Goal: Task Accomplishment & Management: Use online tool/utility

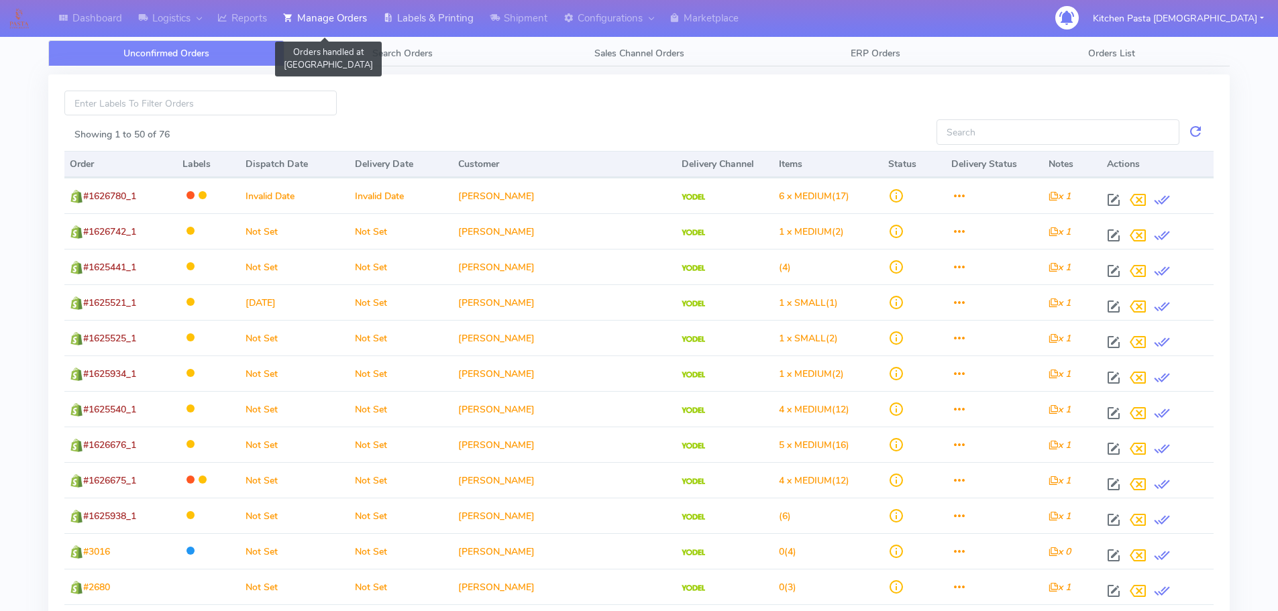
click at [391, 24] on icon at bounding box center [388, 17] width 10 height 13
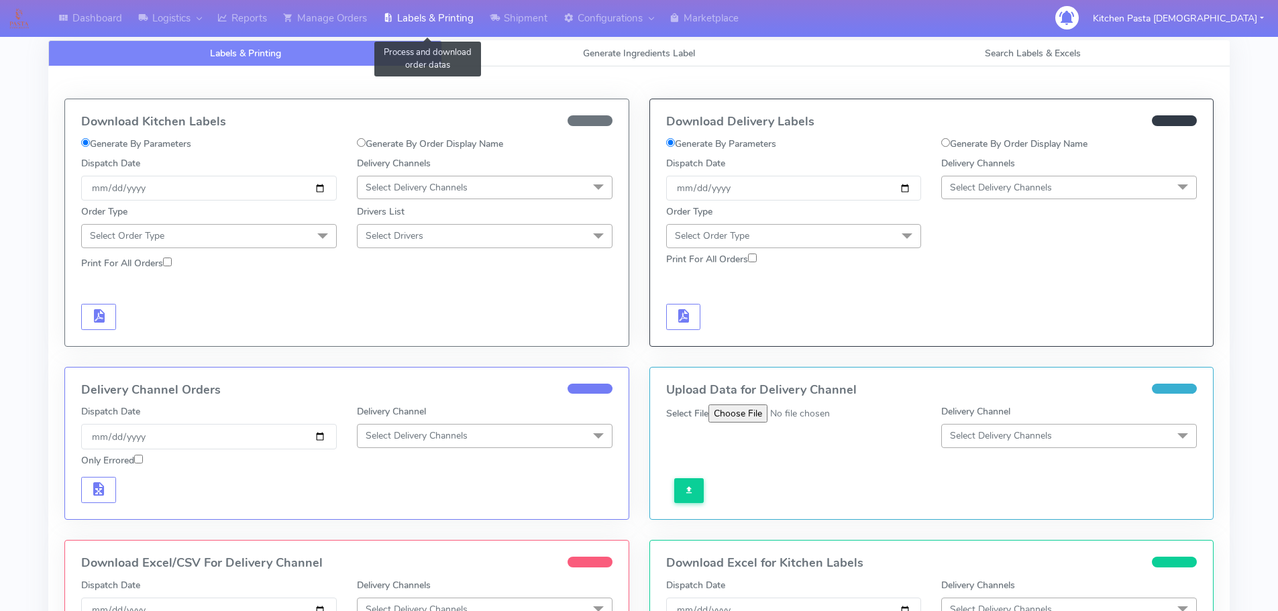
click at [482, 25] on link "Labels & Printing" at bounding box center [428, 18] width 107 height 37
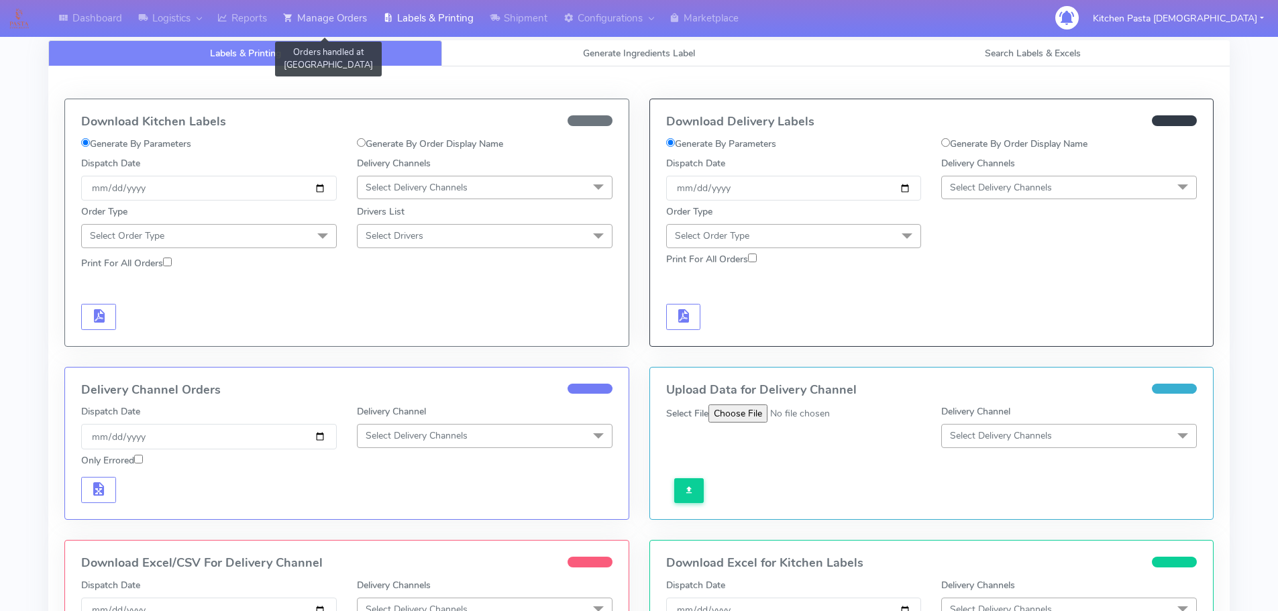
click at [282, 24] on link "Manage Orders" at bounding box center [325, 18] width 100 height 37
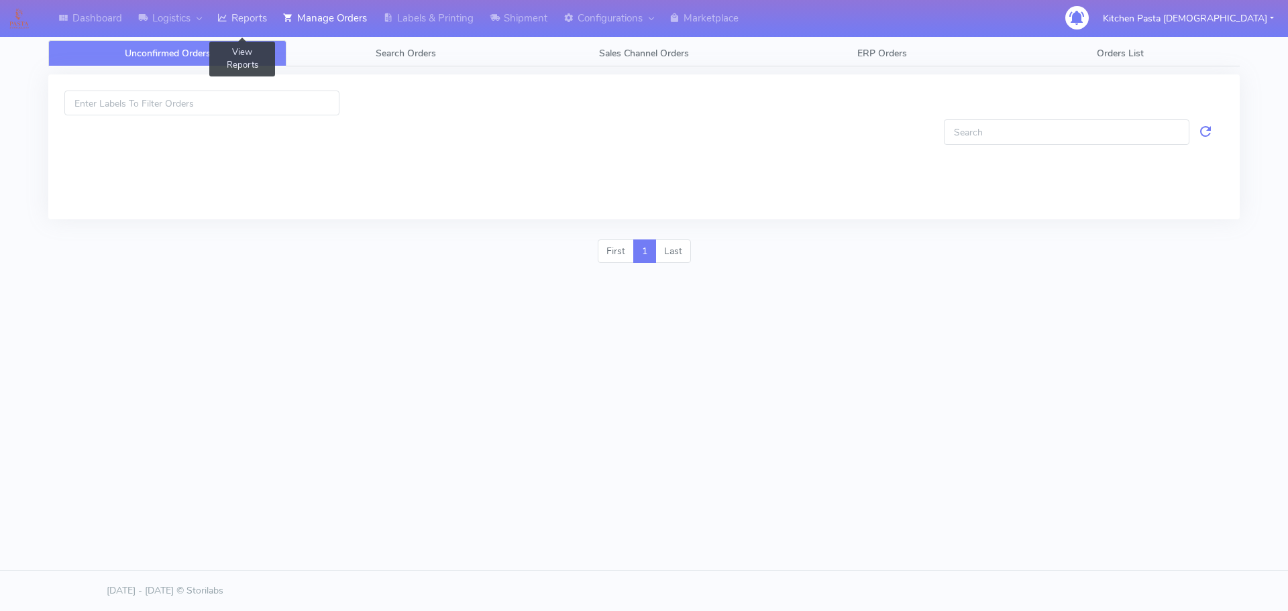
click at [250, 17] on link "Reports" at bounding box center [242, 18] width 66 height 37
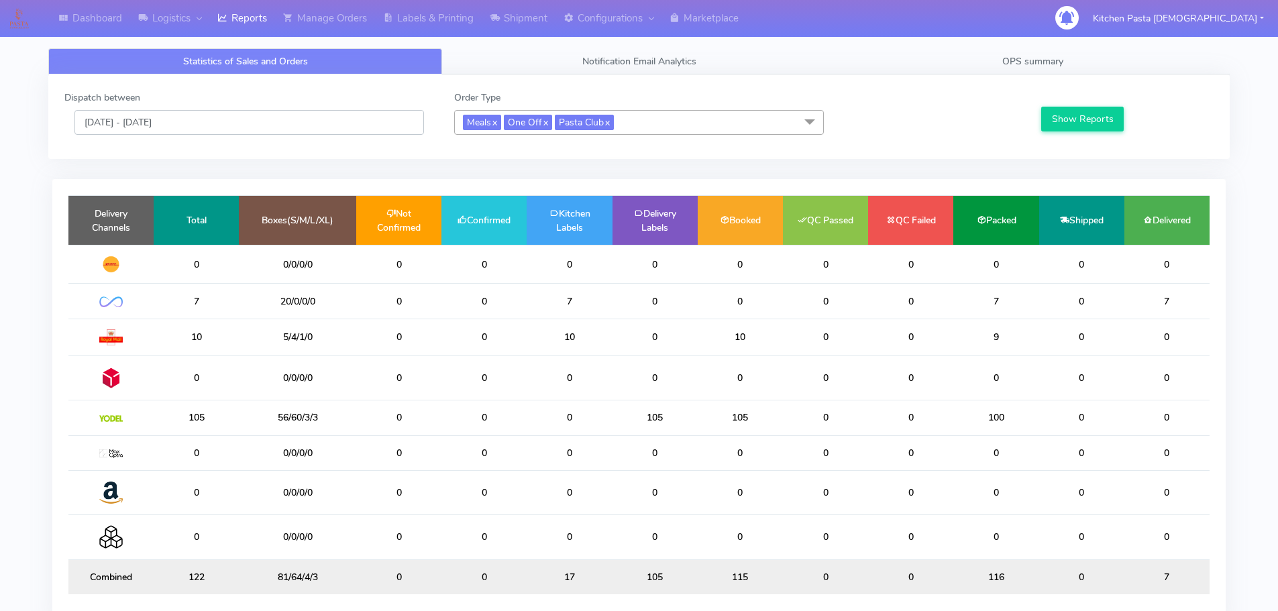
click at [248, 114] on input "08/10/2025 - 08/10/2025" at bounding box center [249, 122] width 350 height 25
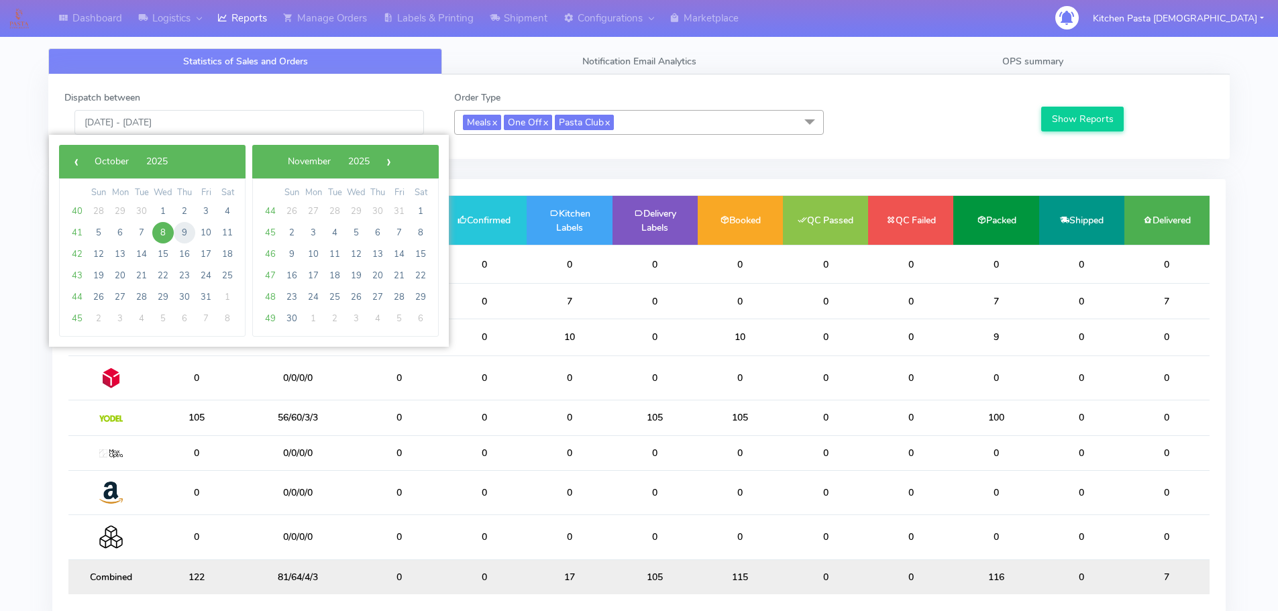
click at [182, 225] on span "9" at bounding box center [184, 232] width 21 height 21
type input "09/10/2025 - 09/10/2025"
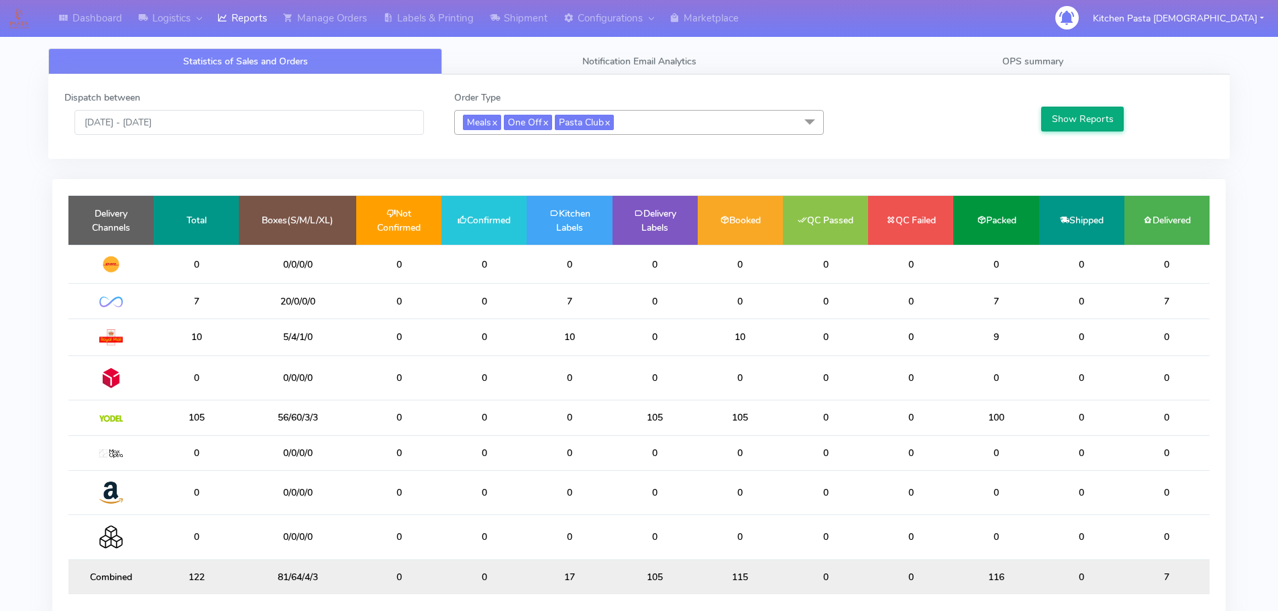
drag, startPoint x: 1025, startPoint y: 124, endPoint x: 1043, endPoint y: 111, distance: 22.5
click at [1025, 123] on div at bounding box center [931, 113] width 195 height 44
click at [1051, 110] on button "Show Reports" at bounding box center [1082, 119] width 83 height 25
drag, startPoint x: 503, startPoint y: 443, endPoint x: 455, endPoint y: 437, distance: 48.0
click at [434, 447] on tr "0 0/0/0/0 0 0 0 0 0 0 0 0 0 0" at bounding box center [638, 452] width 1141 height 35
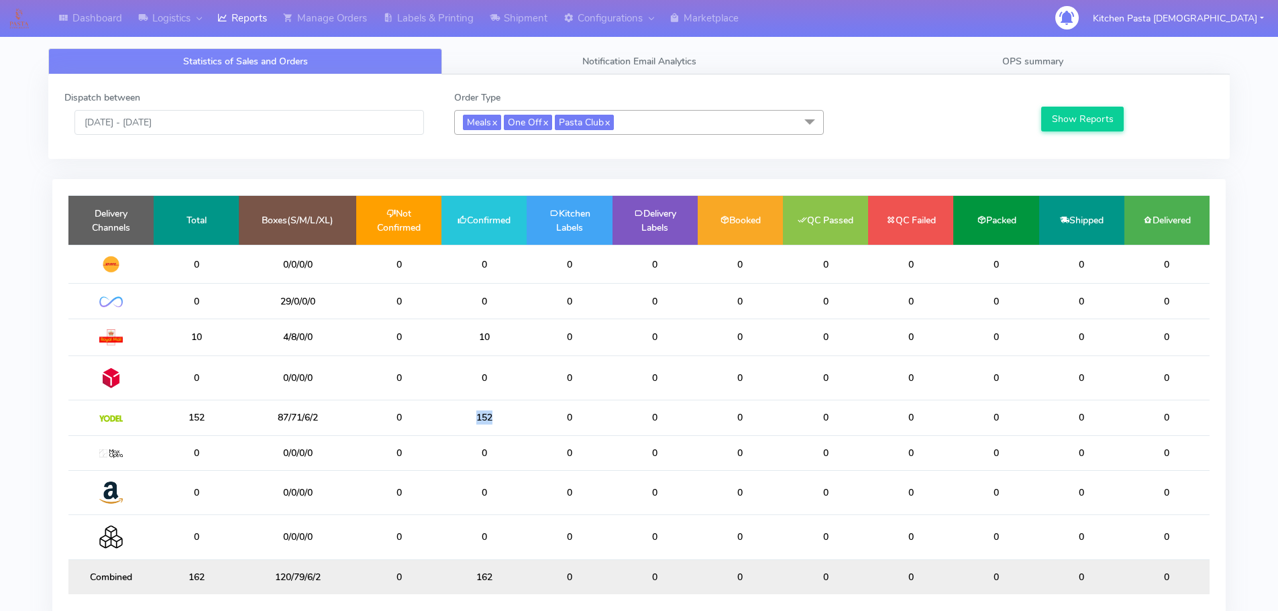
drag, startPoint x: 499, startPoint y: 415, endPoint x: 458, endPoint y: 409, distance: 41.9
click at [458, 409] on td "152" at bounding box center [484, 418] width 85 height 35
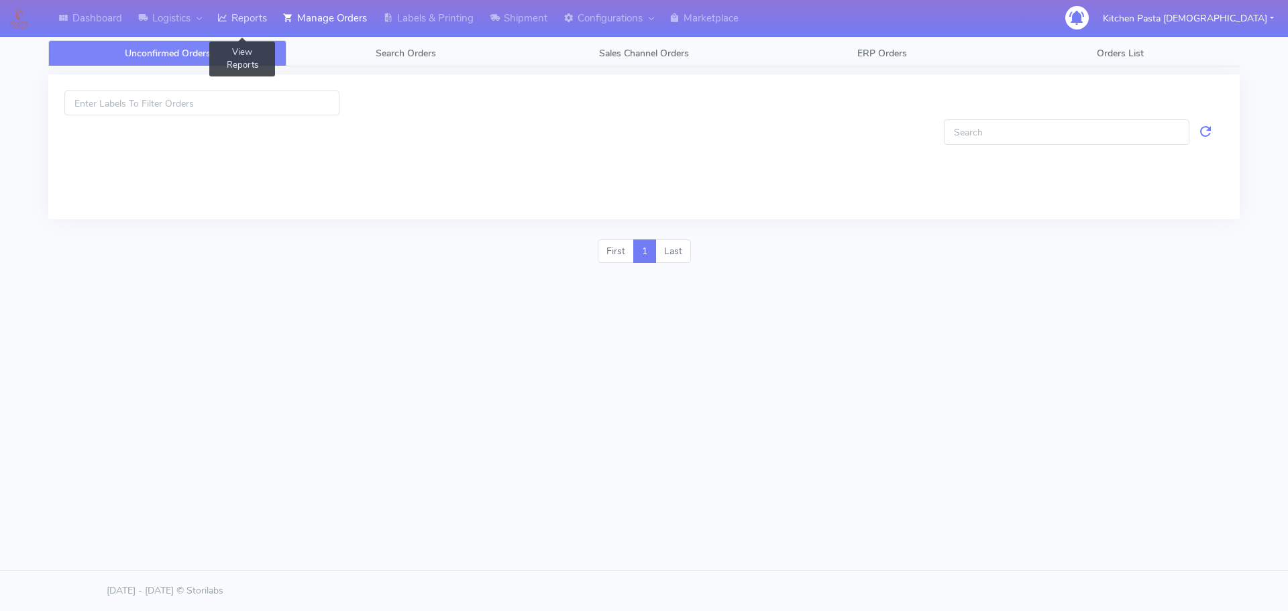
click at [275, 18] on link "Reports" at bounding box center [242, 18] width 66 height 37
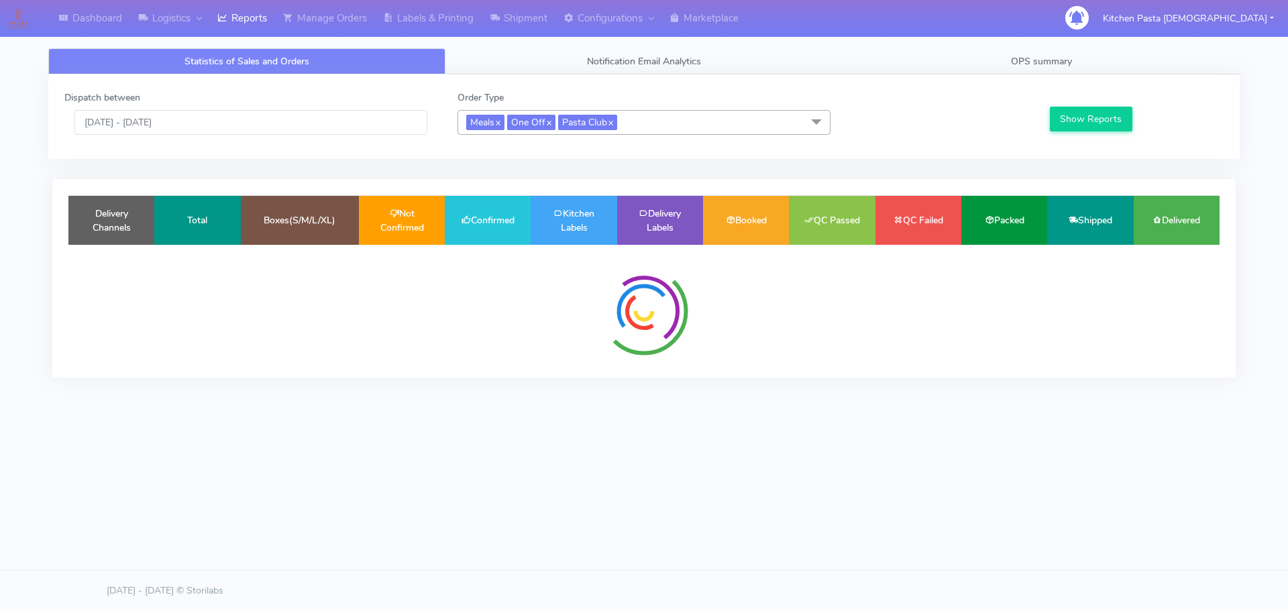
click at [955, 75] on div "Dispatch between 08/10/2025 - 08/10/2025 Order Type Meals x One Off x Pasta Clu…" at bounding box center [644, 116] width 1192 height 85
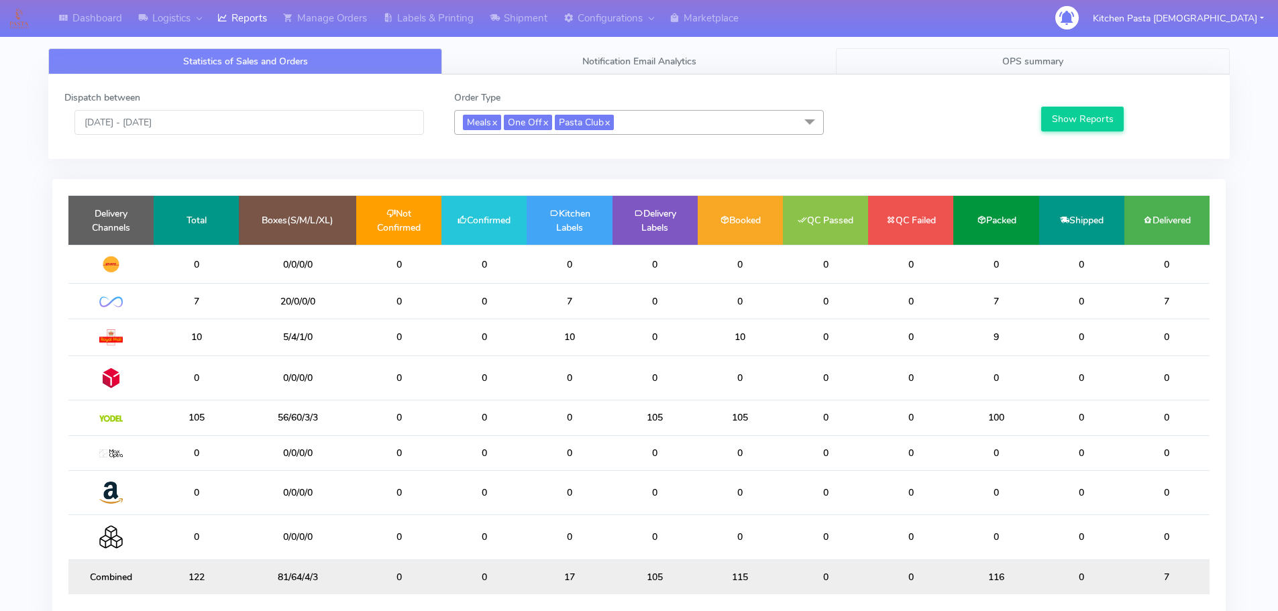
click at [952, 63] on link "OPS summary" at bounding box center [1033, 61] width 394 height 26
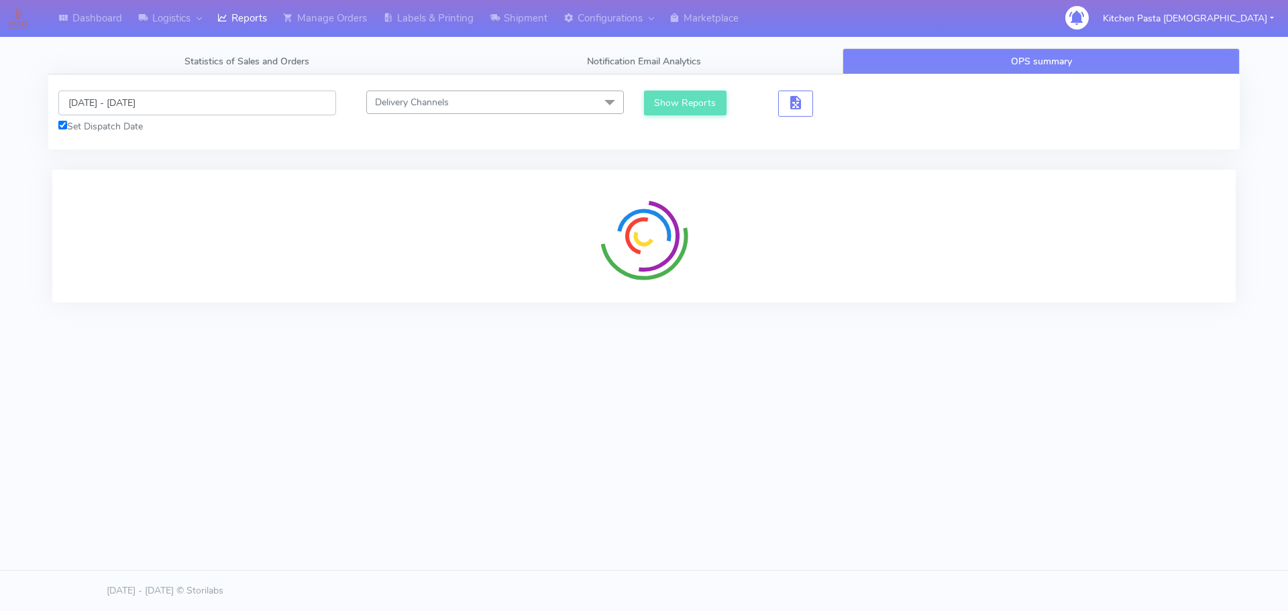
click at [173, 95] on input "08/10/2025 - 08/10/2025" at bounding box center [197, 103] width 278 height 25
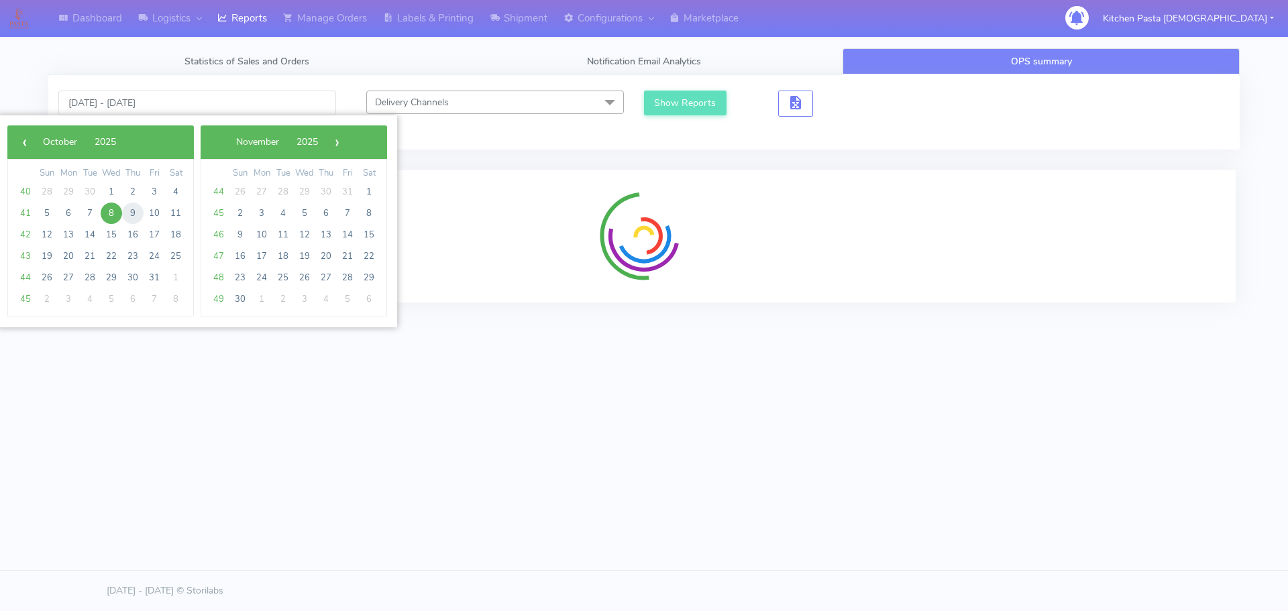
click at [126, 216] on span "9" at bounding box center [132, 213] width 21 height 21
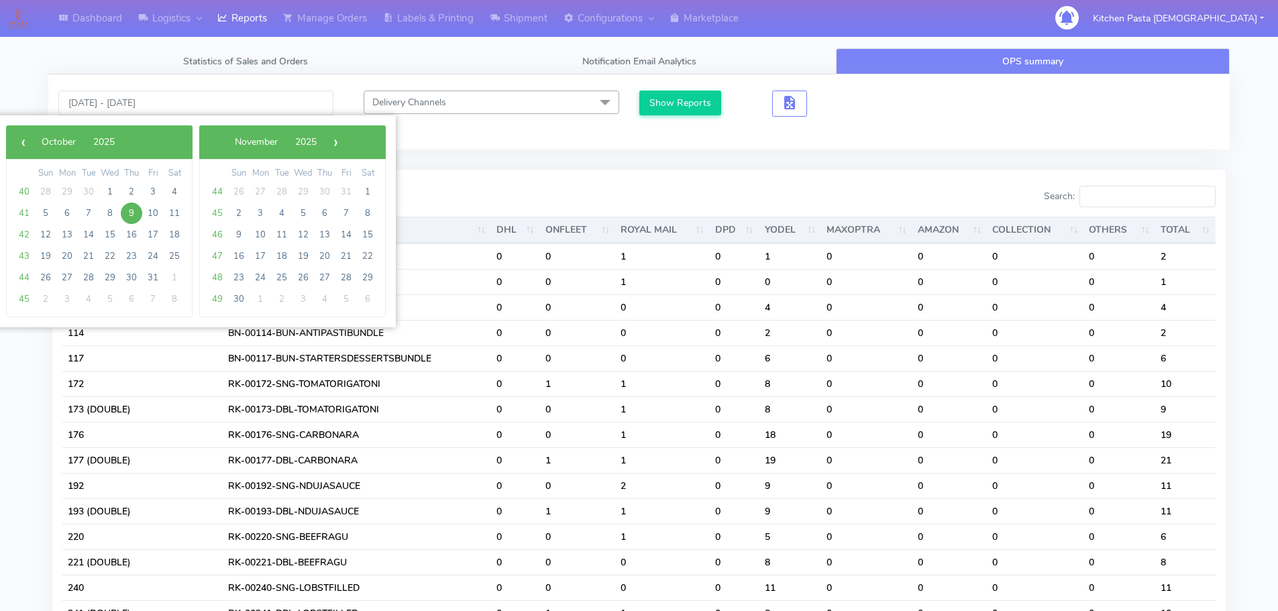
click at [126, 216] on span "9" at bounding box center [131, 213] width 21 height 21
type input "09/10/2025 - 09/10/2025"
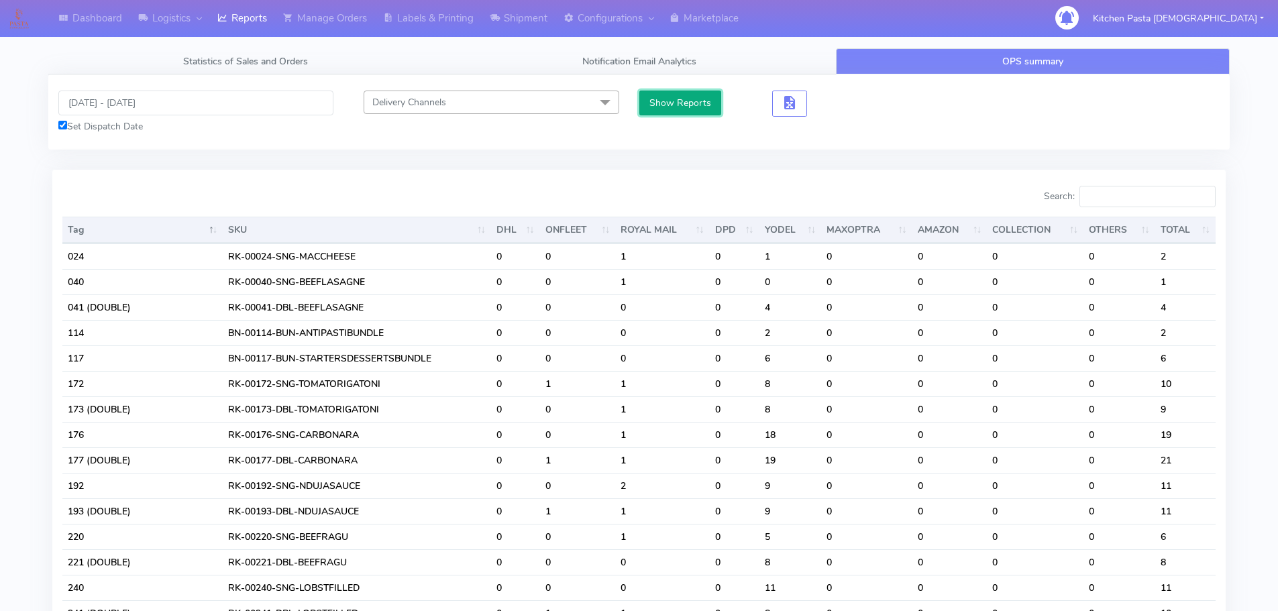
click at [684, 99] on button "Show Reports" at bounding box center [680, 103] width 83 height 25
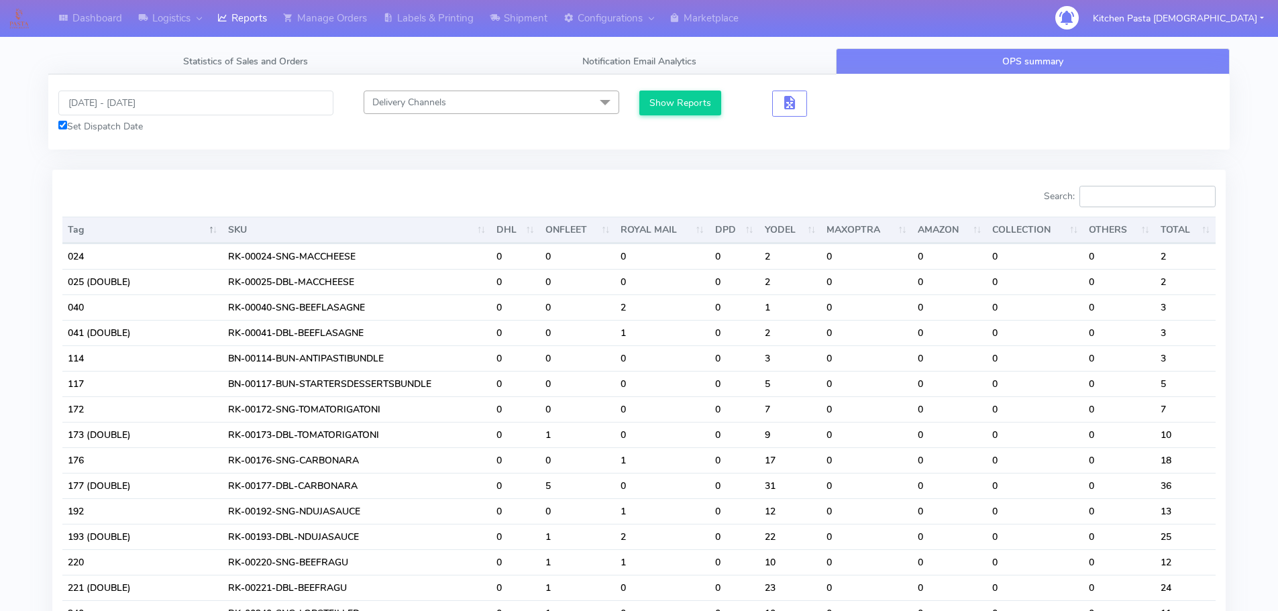
click at [1132, 202] on input "Search:" at bounding box center [1148, 196] width 136 height 21
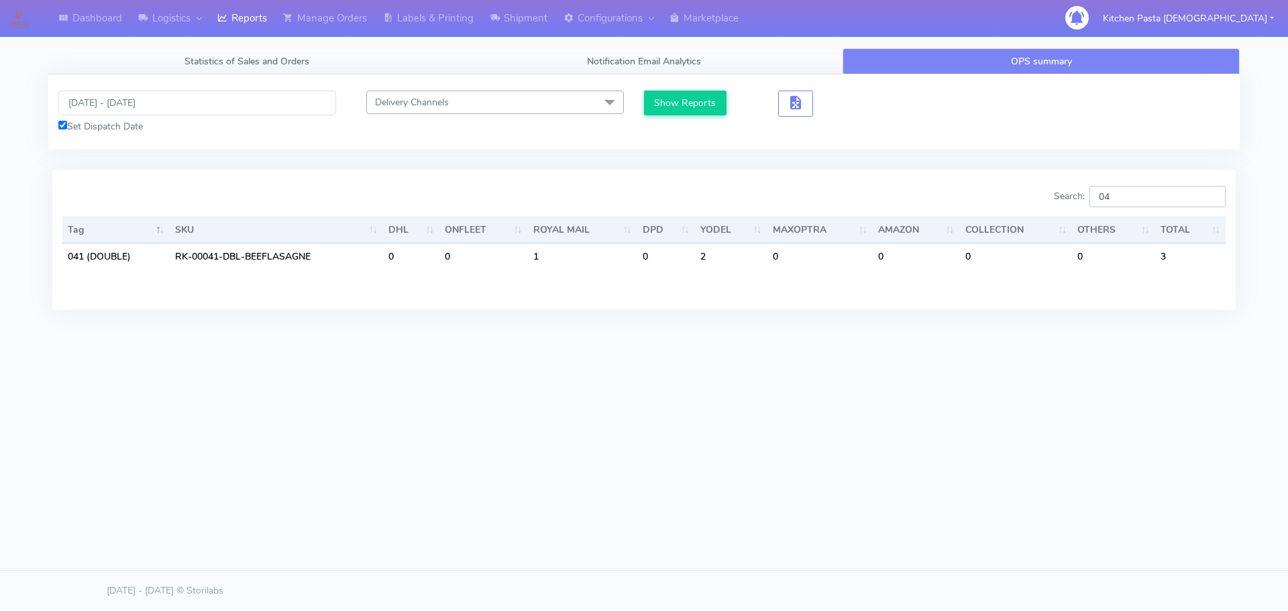
type input "0"
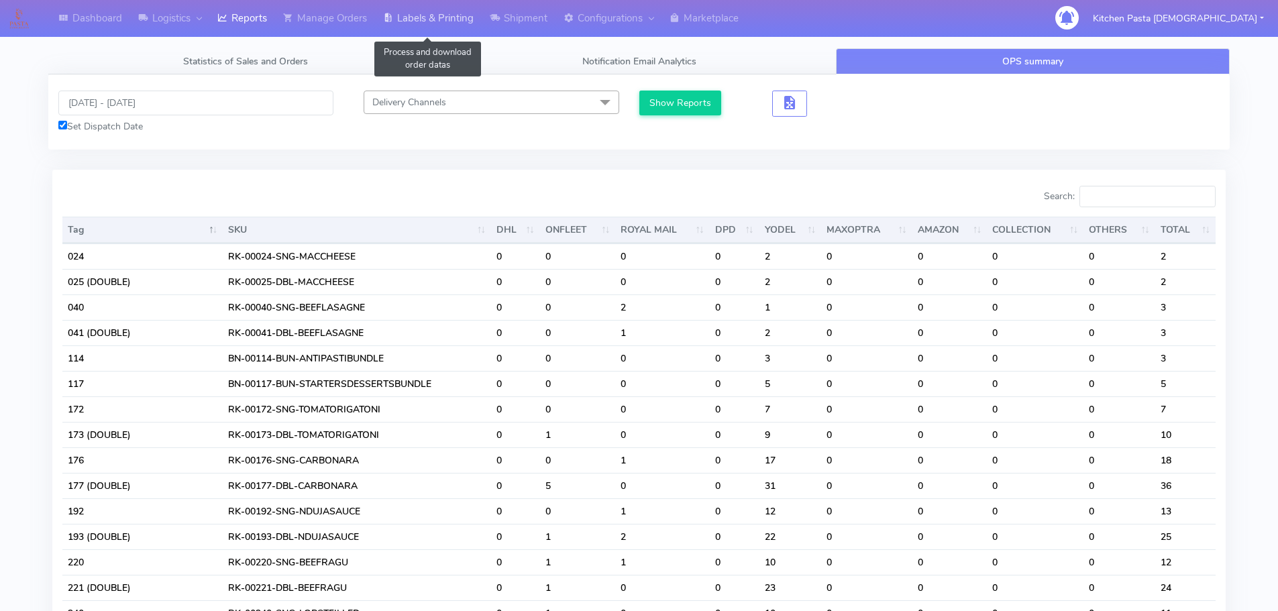
drag, startPoint x: 407, startPoint y: 13, endPoint x: 419, endPoint y: 34, distance: 23.1
click at [407, 13] on link "Labels & Printing" at bounding box center [428, 18] width 107 height 37
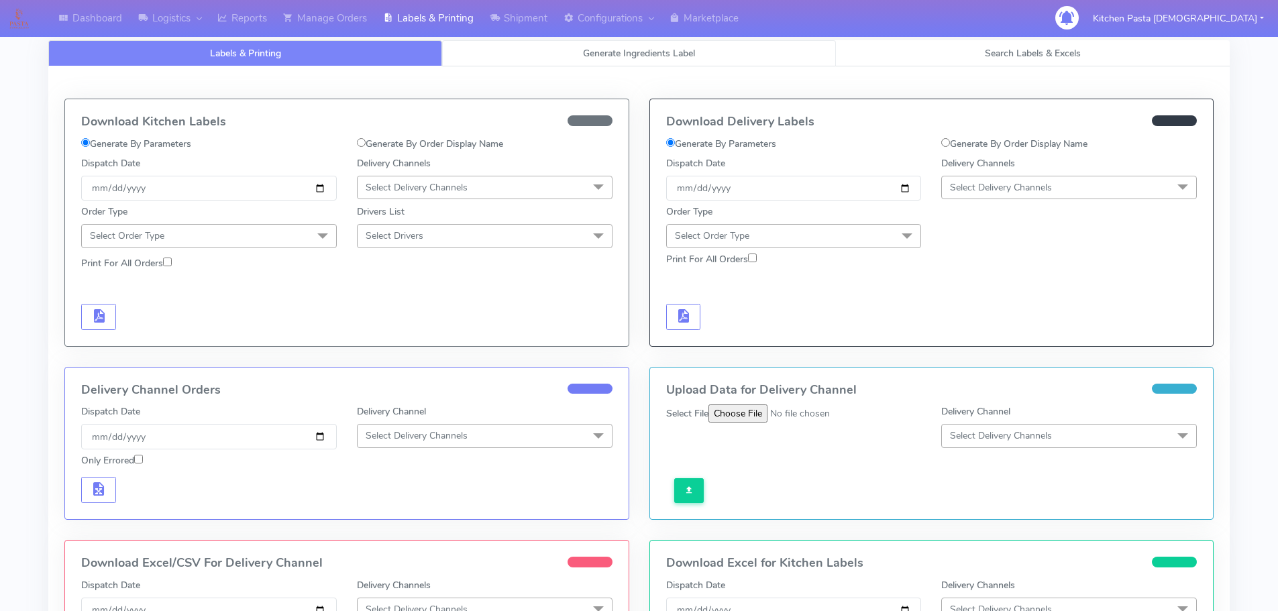
click at [515, 55] on link "Generate Ingredients Label" at bounding box center [639, 53] width 394 height 26
select select
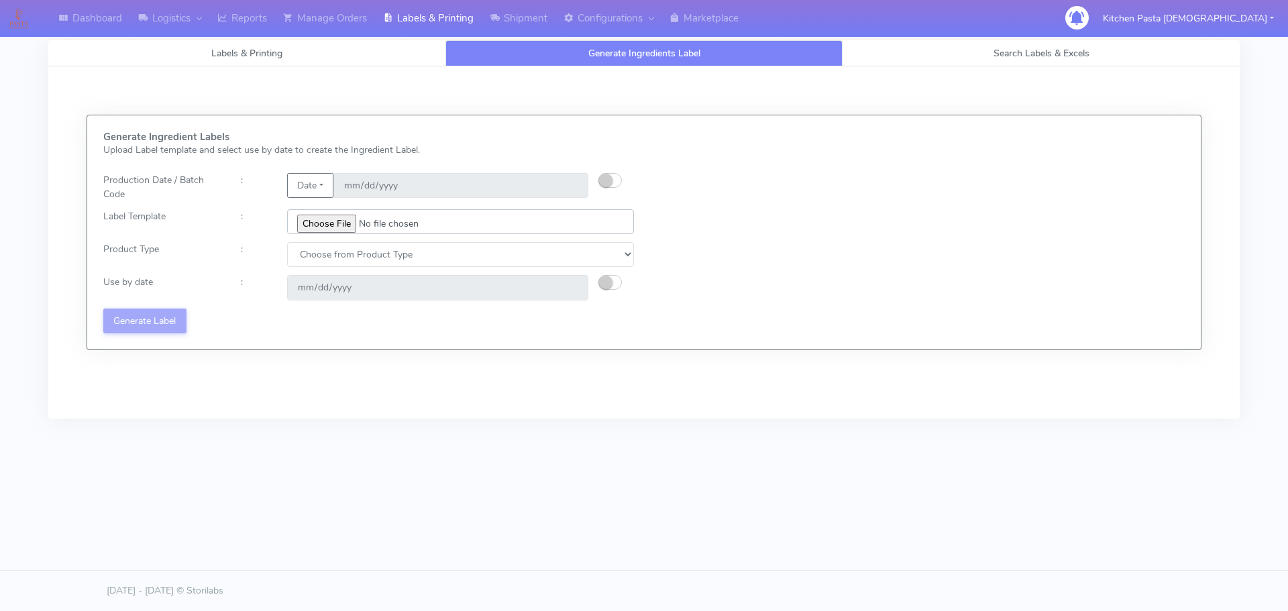
click at [331, 228] on input "file" at bounding box center [460, 221] width 347 height 25
click at [619, 182] on button "button" at bounding box center [610, 180] width 23 height 15
click at [574, 185] on input "[DATE]" at bounding box center [460, 185] width 255 height 25
type input "[DATE]"
click at [326, 224] on input "file" at bounding box center [460, 221] width 347 height 25
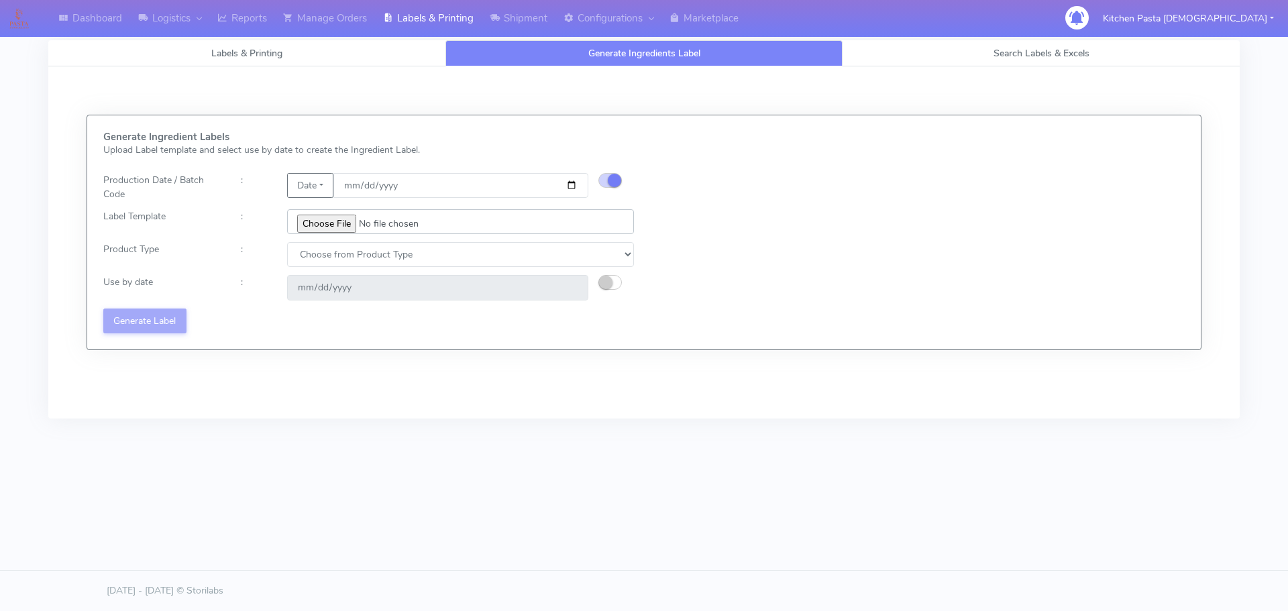
type input "C:\fakepath\Pasta Evangelists Lobster crab and prawn ravioli dinner kit for 2 v…"
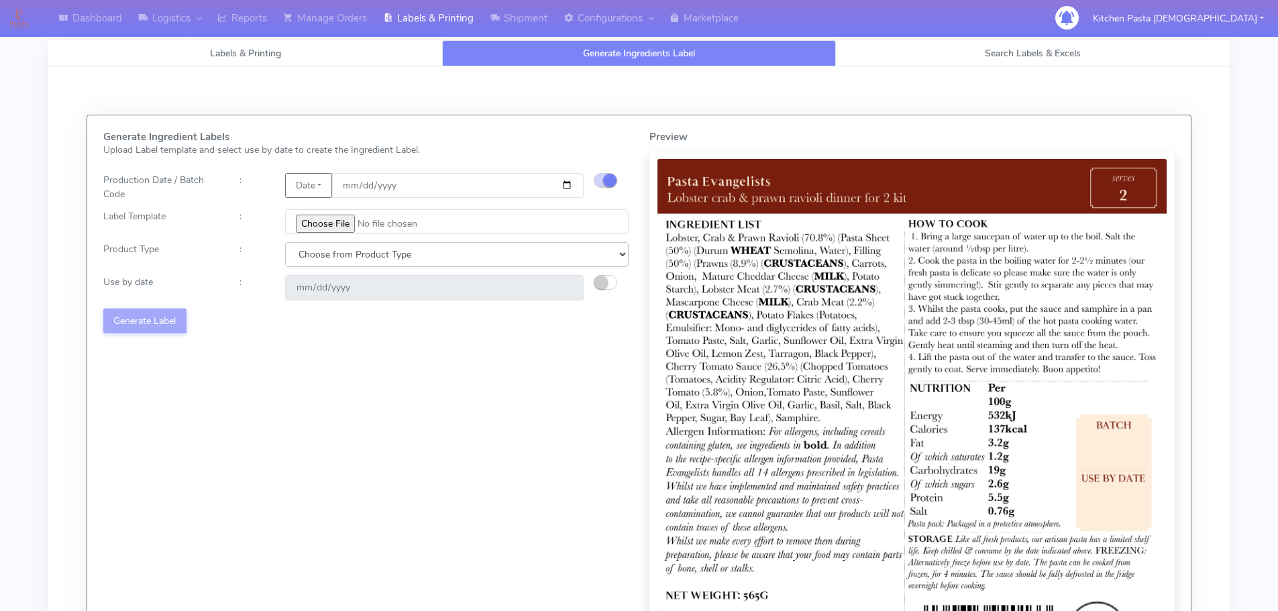
drag, startPoint x: 376, startPoint y: 248, endPoint x: 364, endPoint y: 266, distance: 21.8
click at [376, 248] on select "Choose from Product Type ECOM ERETAIL CIRCULAR CIRC_DESERTS LASAGNE" at bounding box center [457, 254] width 344 height 25
select select "1"
click at [285, 242] on select "Choose from Product Type ECOM ERETAIL CIRCULAR CIRC_DESERTS LASAGNE" at bounding box center [457, 254] width 344 height 25
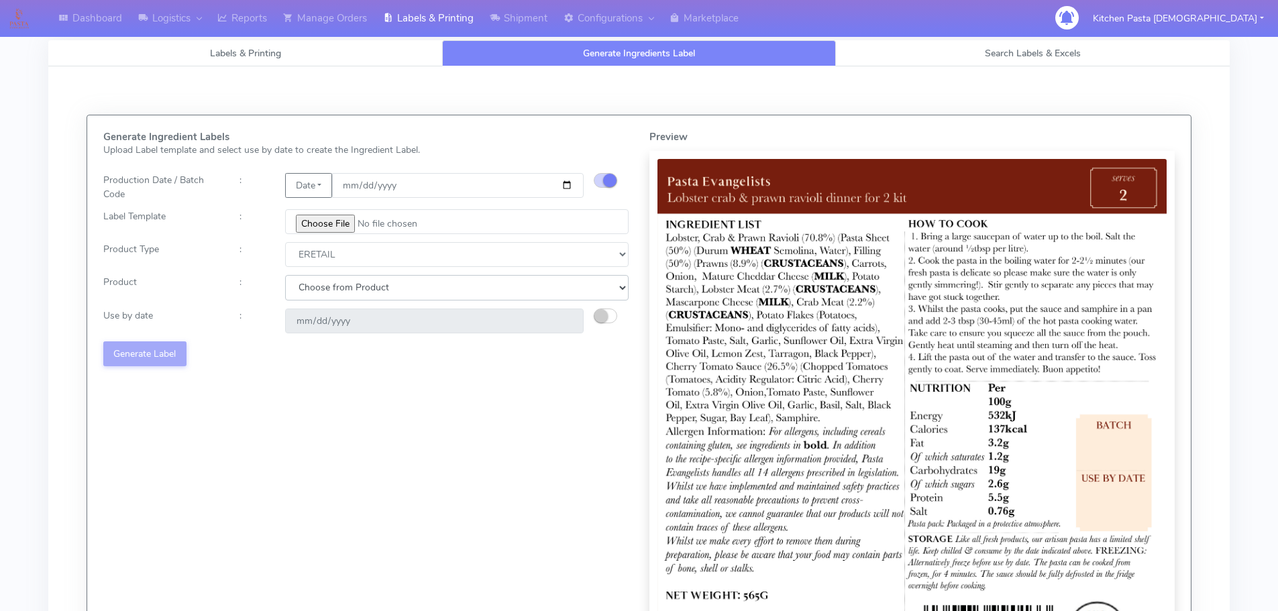
click at [325, 300] on select "Choose from Product PLAIN PASTA FILLED PASTA BUTTER (INTERNAL PRODUCTION) BUTTE…" at bounding box center [457, 287] width 344 height 25
select select "0"
click at [285, 275] on select "Choose from Product PLAIN PASTA FILLED PASTA BUTTER (INTERNAL PRODUCTION) BUTTE…" at bounding box center [457, 287] width 344 height 25
click at [601, 316] on small "button" at bounding box center [600, 315] width 13 height 13
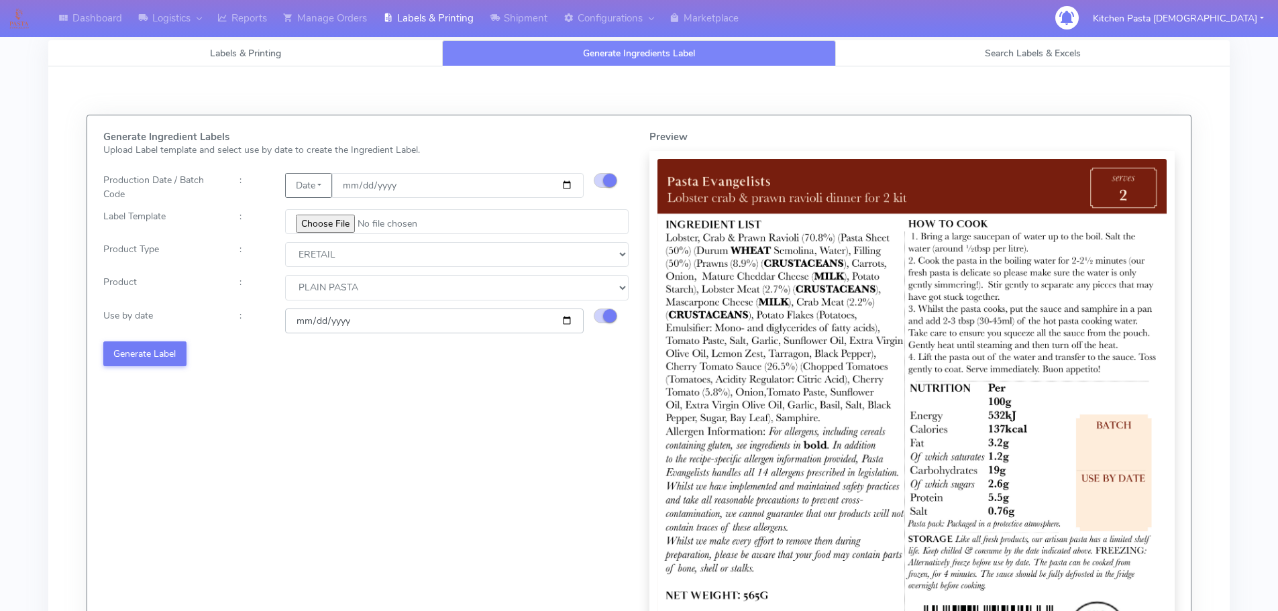
click at [566, 320] on input "[DATE]" at bounding box center [434, 321] width 299 height 25
type input "2025-10-17"
click at [150, 358] on button "Generate Label" at bounding box center [144, 354] width 83 height 25
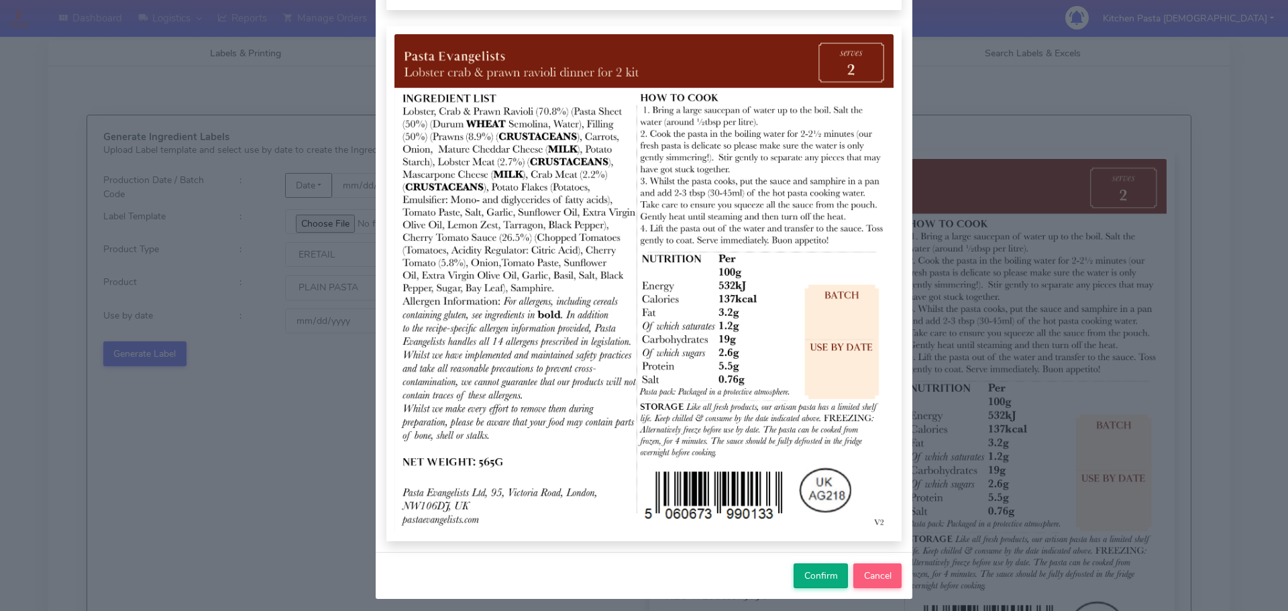
scroll to position [139, 0]
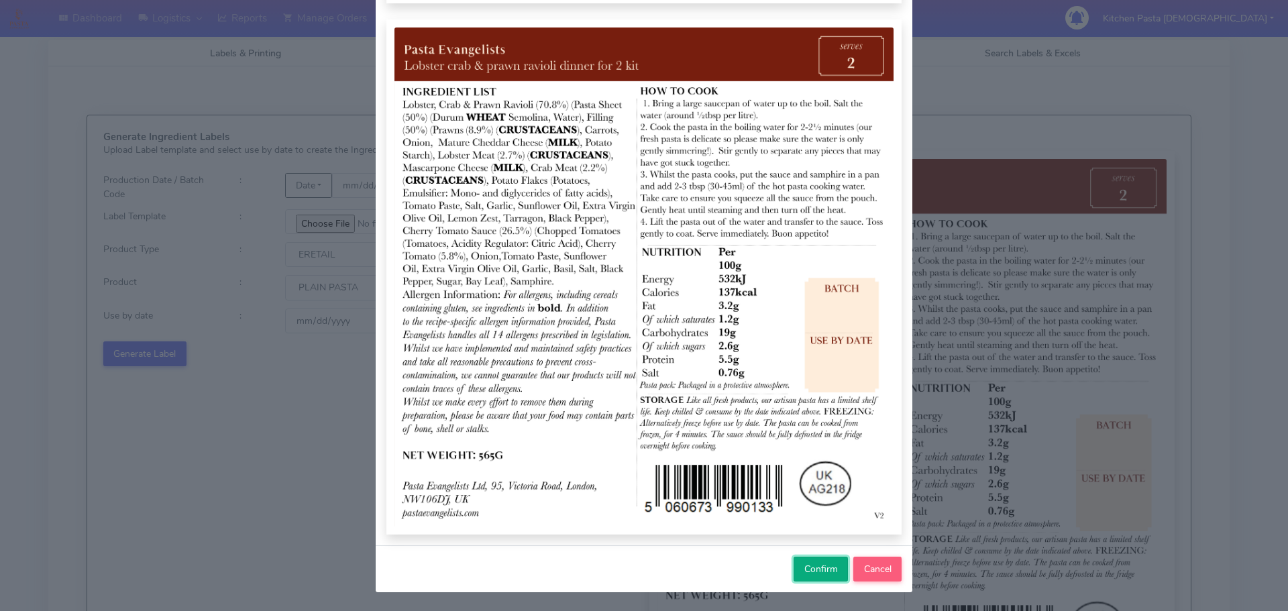
click at [812, 576] on span "Confirm" at bounding box center [822, 569] width 34 height 13
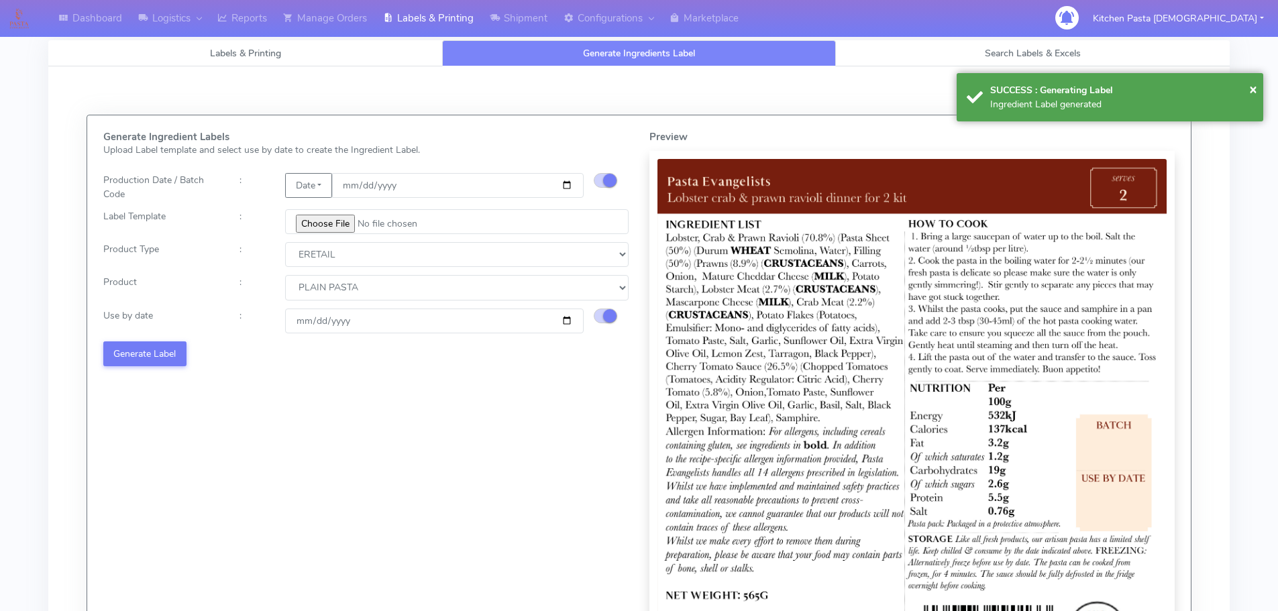
select select
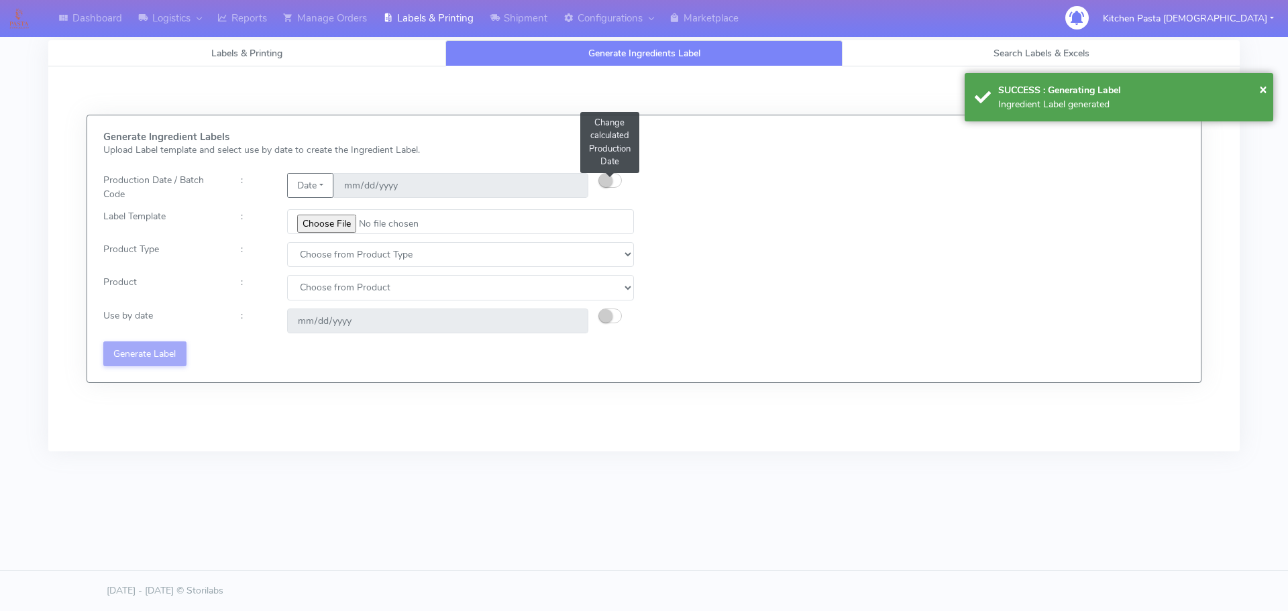
click at [613, 178] on button "button" at bounding box center [610, 180] width 23 height 15
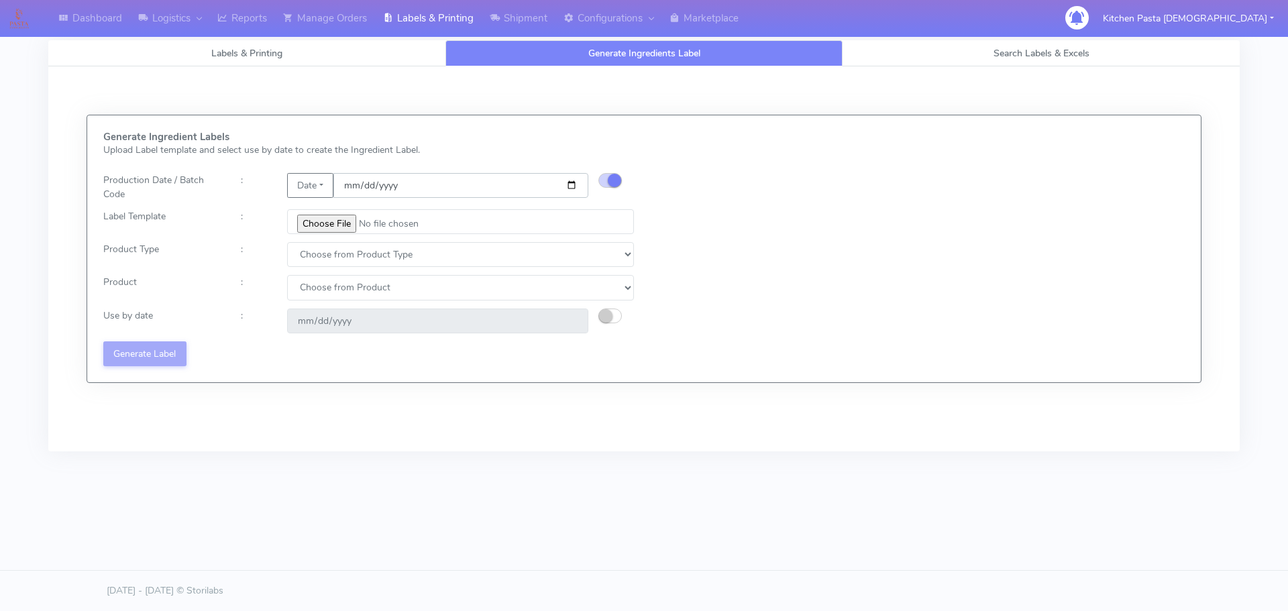
click at [556, 185] on input "date" at bounding box center [460, 185] width 255 height 25
click at [571, 185] on input "date" at bounding box center [460, 185] width 255 height 25
type input "[DATE]"
click at [330, 222] on input "file" at bounding box center [460, 221] width 347 height 25
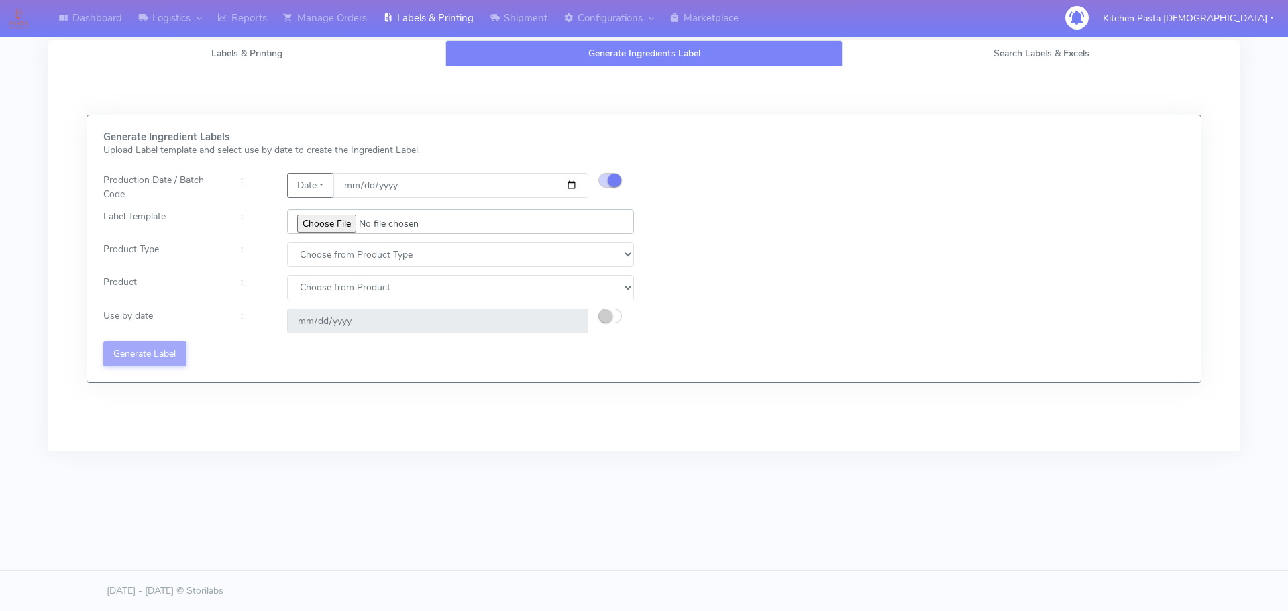
type input "C:\fakepath\Pasta Evangelists spicy 'nduja mafaldine kit for 2 v5.jpg"
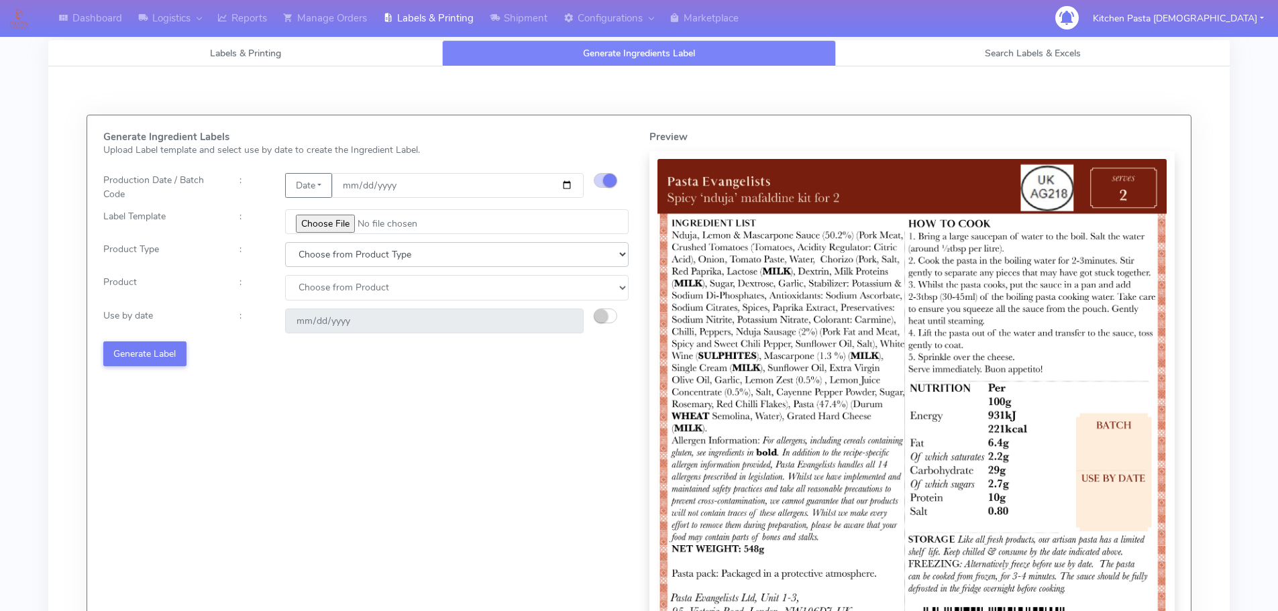
drag, startPoint x: 362, startPoint y: 250, endPoint x: 346, endPoint y: 264, distance: 21.8
click at [362, 250] on select "Choose from Product Type ECOM ERETAIL CIRCULAR CIRC_DESERTS LASAGNE" at bounding box center [457, 254] width 344 height 25
select select "1"
click at [285, 242] on select "Choose from Product Type ECOM ERETAIL CIRCULAR CIRC_DESERTS LASAGNE" at bounding box center [457, 254] width 344 height 25
click at [336, 296] on select "Choose from Product PLAIN PASTA FILLED PASTA BUTTER (INTERNAL PRODUCTION) BUTTE…" at bounding box center [457, 287] width 344 height 25
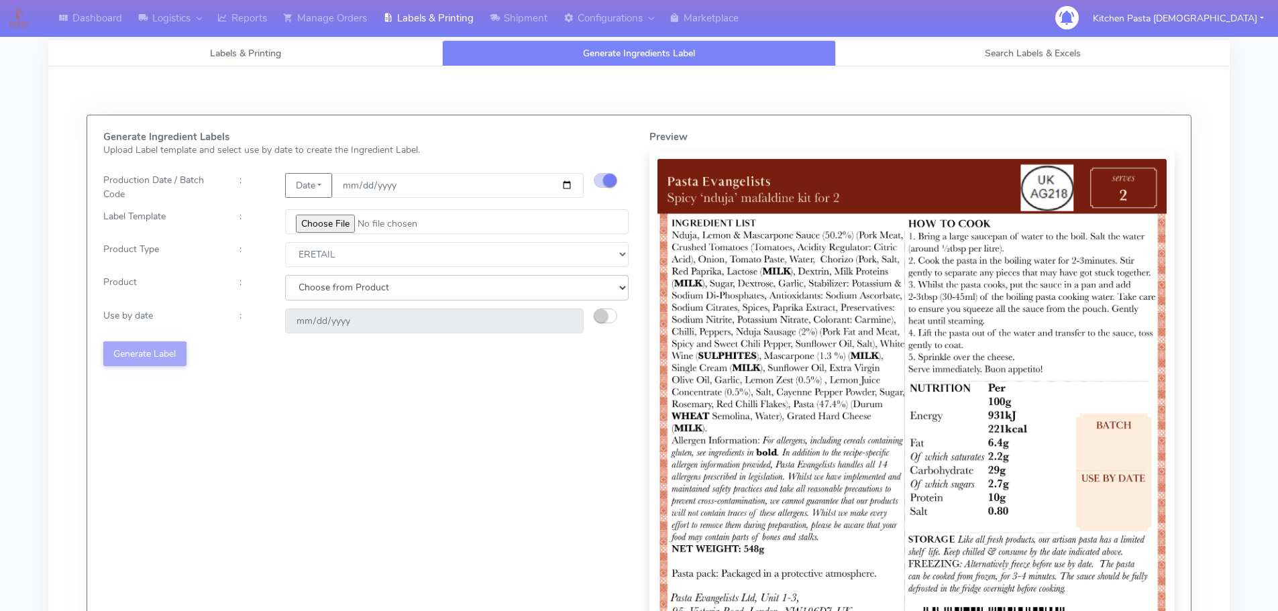
select select "0"
click at [285, 275] on select "Choose from Product PLAIN PASTA FILLED PASTA BUTTER (INTERNAL PRODUCTION) BUTTE…" at bounding box center [457, 287] width 344 height 25
click at [597, 321] on small "button" at bounding box center [600, 315] width 13 height 13
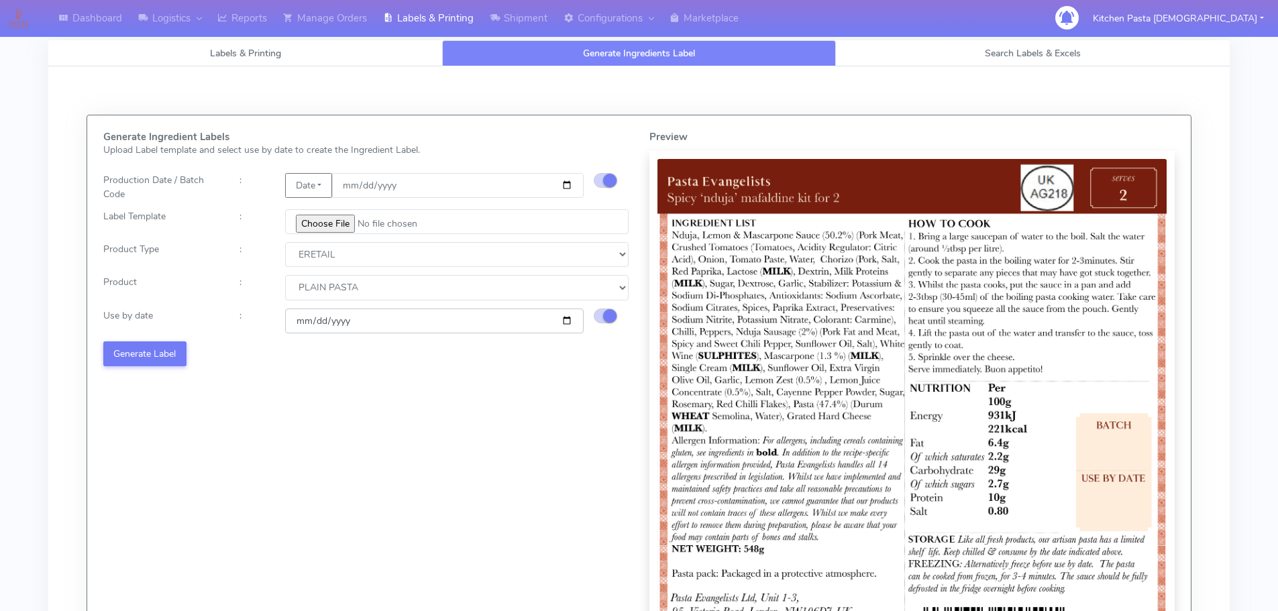
drag, startPoint x: 566, startPoint y: 319, endPoint x: 551, endPoint y: 350, distance: 34.5
click at [566, 319] on input "[DATE]" at bounding box center [434, 321] width 299 height 25
type input "[DATE]"
click at [140, 348] on button "Generate Label" at bounding box center [144, 354] width 83 height 25
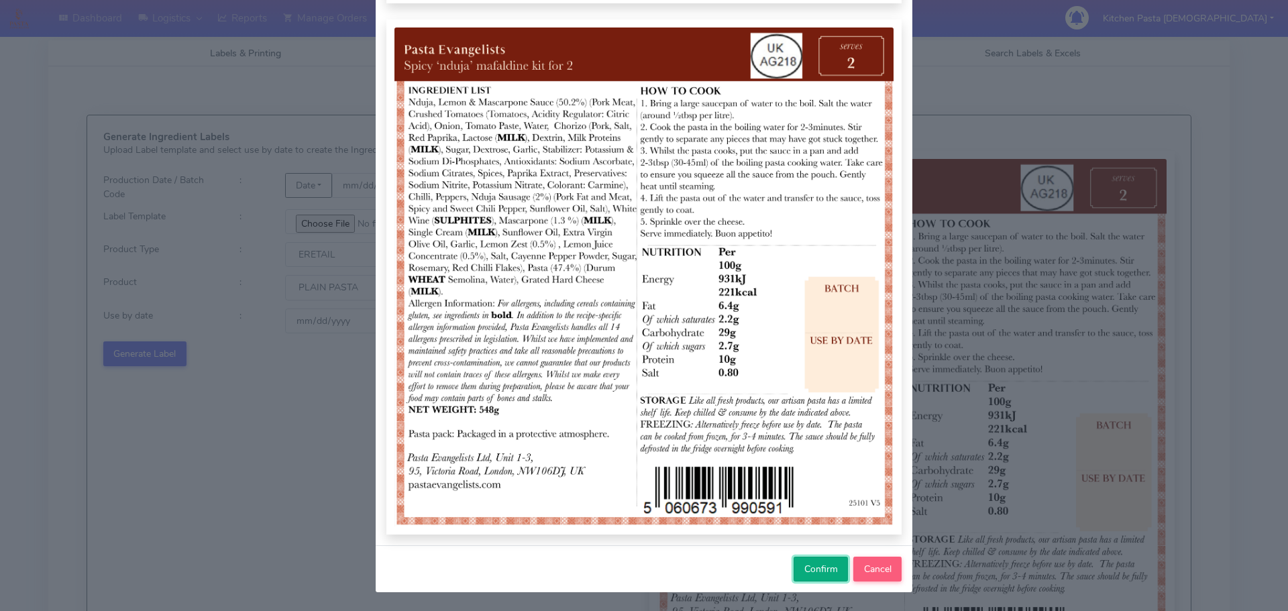
click at [806, 579] on button "Confirm" at bounding box center [821, 569] width 54 height 25
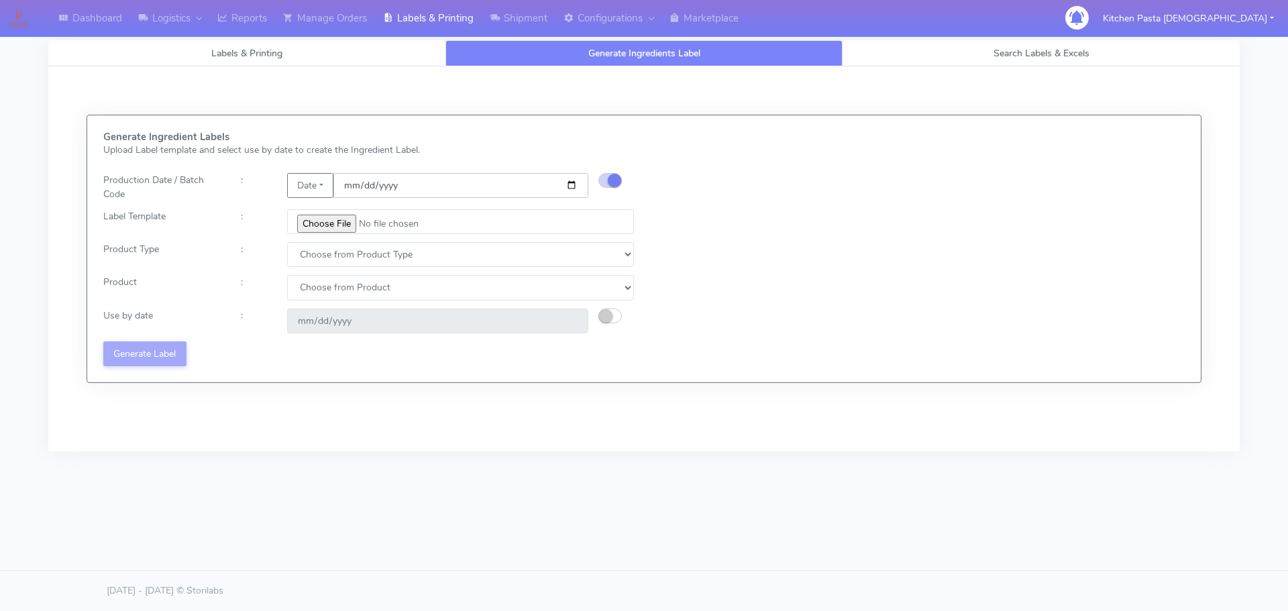
drag, startPoint x: 572, startPoint y: 184, endPoint x: 511, endPoint y: 218, distance: 70.0
click at [572, 184] on input "date" at bounding box center [460, 185] width 255 height 25
type input "[DATE]"
click at [327, 216] on input "file" at bounding box center [460, 221] width 347 height 25
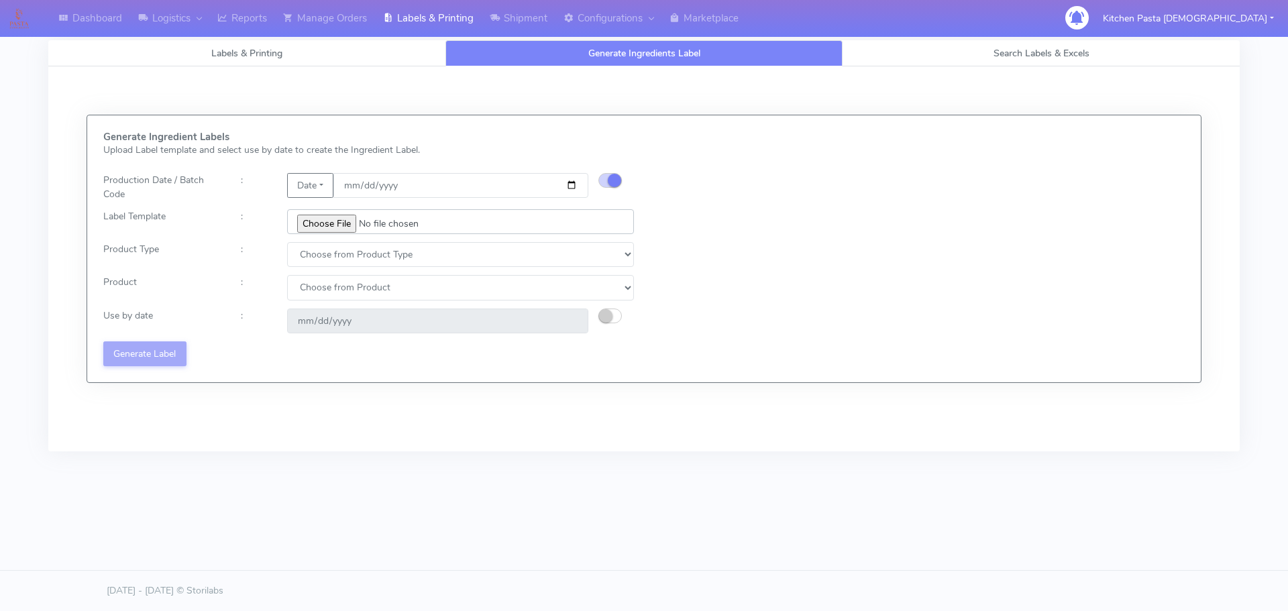
type input "C:\fakepath\Pasta Evangelists Carbonara Spaghetti dinner kit for 2 v4.jpg"
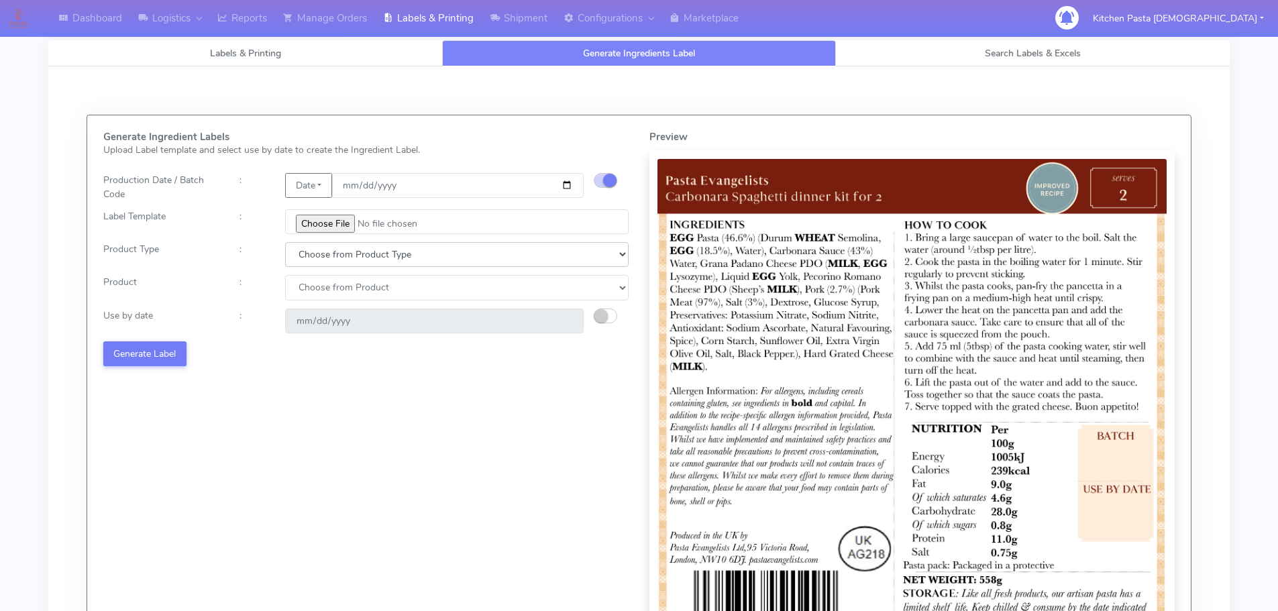
click at [338, 256] on select "Choose from Product Type ECOM ERETAIL CIRCULAR CIRC_DESERTS LASAGNE" at bounding box center [457, 254] width 344 height 25
select select "1"
click at [285, 242] on select "Choose from Product Type ECOM ERETAIL CIRCULAR CIRC_DESERTS LASAGNE" at bounding box center [457, 254] width 344 height 25
select select
click at [319, 293] on select "Choose from Product PLAIN PASTA FILLED PASTA BUTTER (INTERNAL PRODUCTION) BUTTE…" at bounding box center [457, 287] width 344 height 25
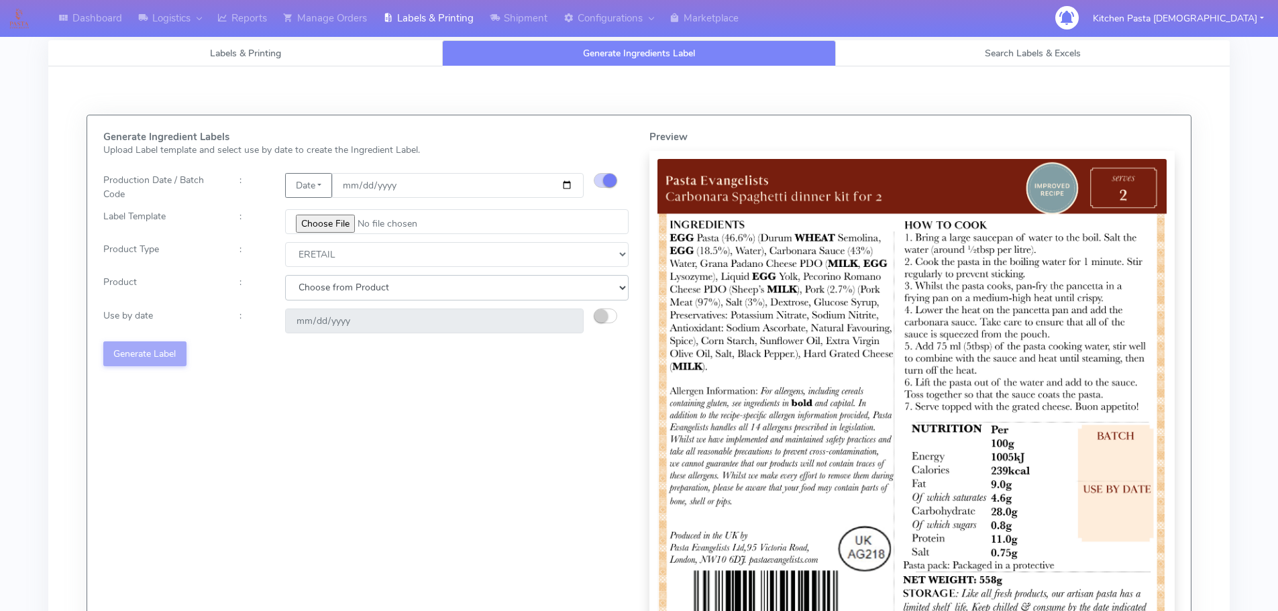
select select "0"
click at [285, 275] on select "Choose from Product PLAIN PASTA FILLED PASTA BUTTER (INTERNAL PRODUCTION) BUTTE…" at bounding box center [457, 287] width 344 height 25
click at [602, 316] on small "button" at bounding box center [600, 315] width 13 height 13
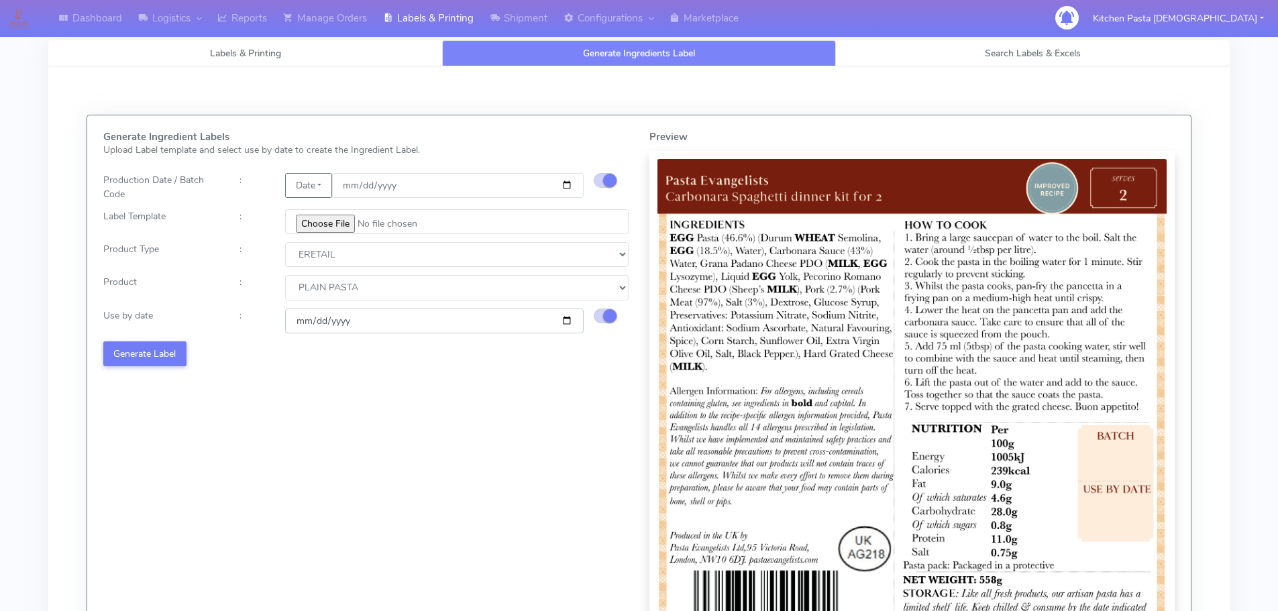
click at [568, 323] on input "[DATE]" at bounding box center [434, 321] width 299 height 25
type input "[DATE]"
click at [164, 352] on button "Generate Label" at bounding box center [144, 354] width 83 height 25
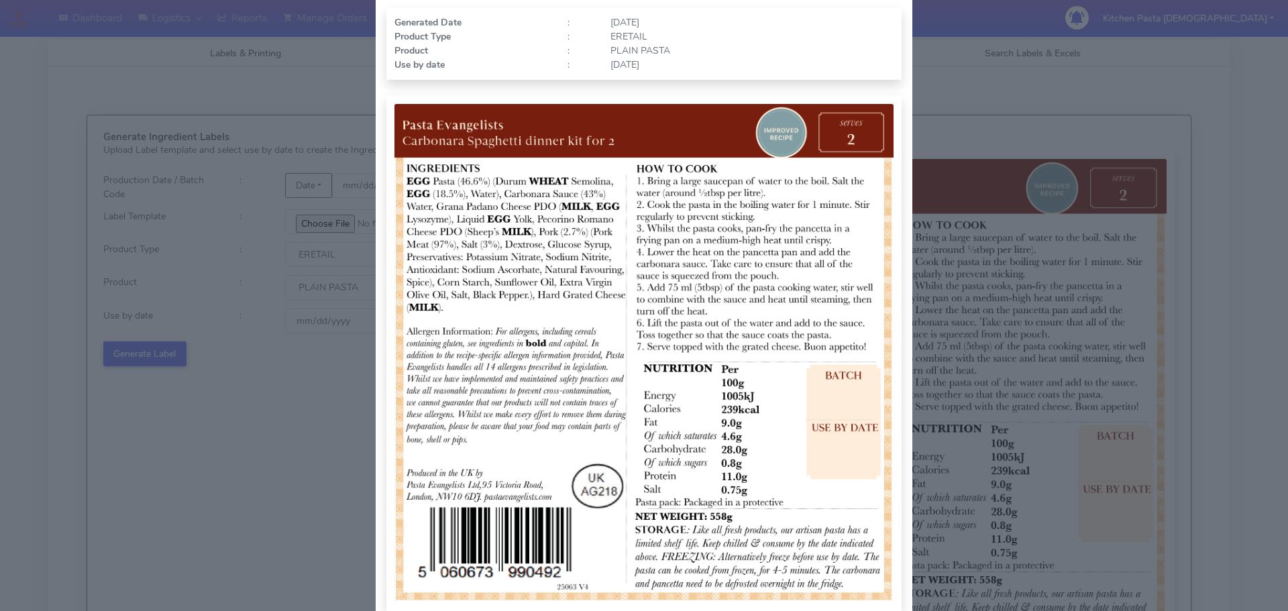
scroll to position [139, 0]
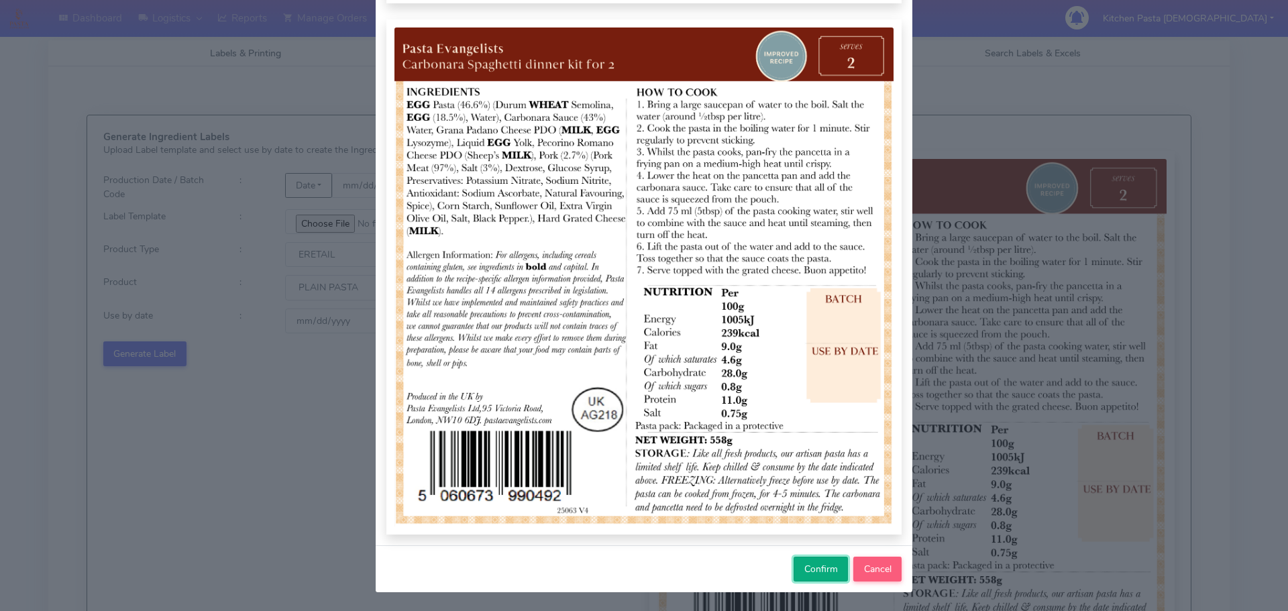
click at [805, 564] on span "Confirm" at bounding box center [822, 569] width 34 height 13
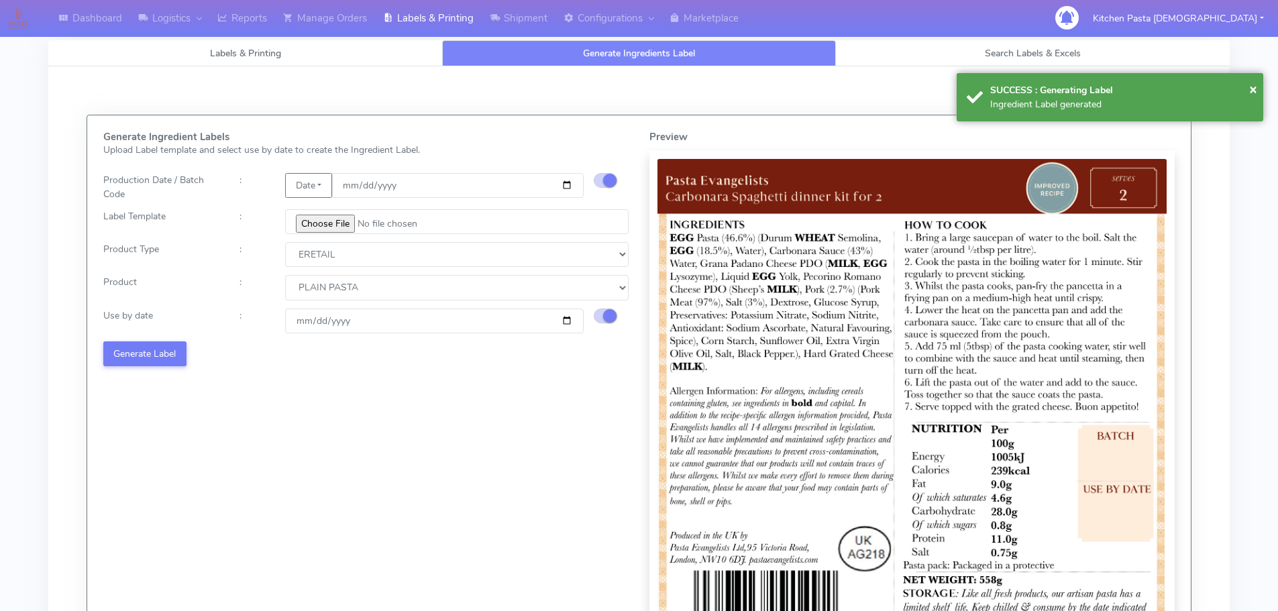
select select
